Goal: Find specific page/section: Find specific page/section

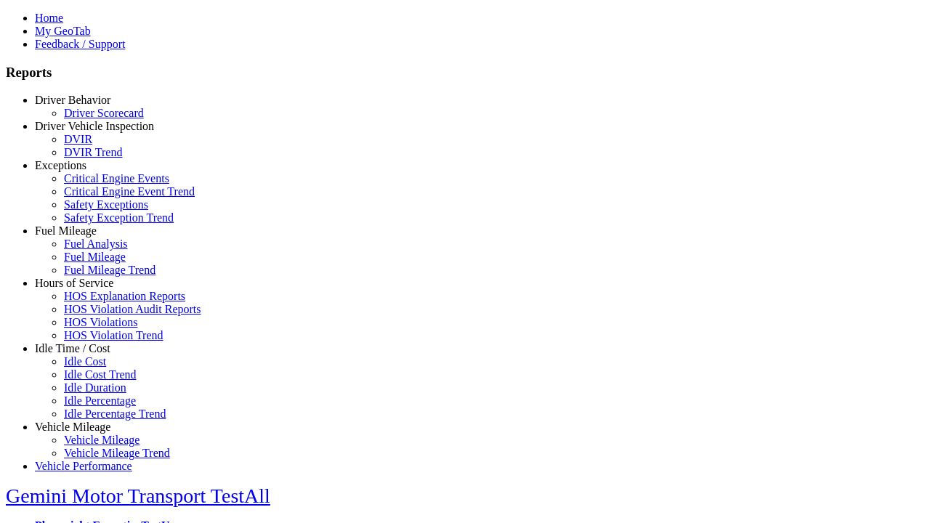
click at [84, 132] on link "Driver Vehicle Inspection" at bounding box center [94, 126] width 119 height 12
click at [92, 145] on link "DVIR" at bounding box center [78, 139] width 28 height 12
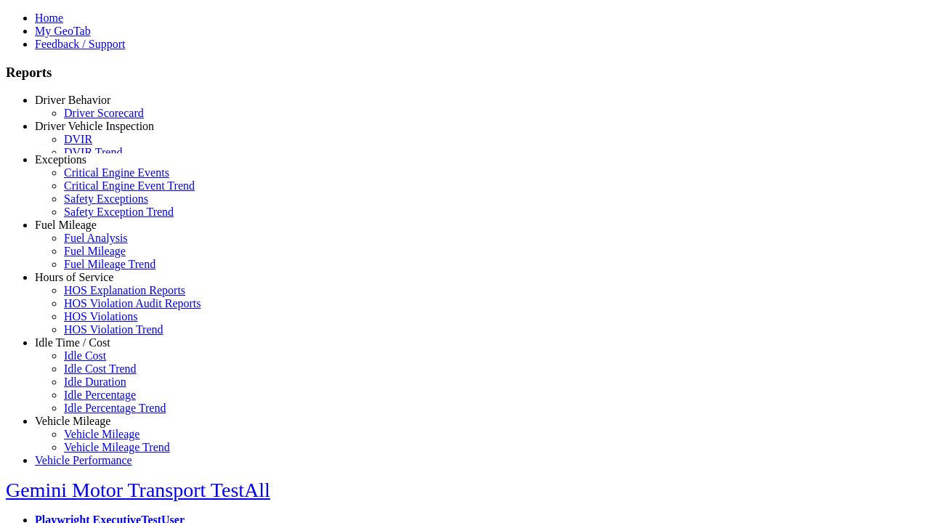
scroll to position [9, 0]
